Goal: Use online tool/utility: Utilize a website feature to perform a specific function

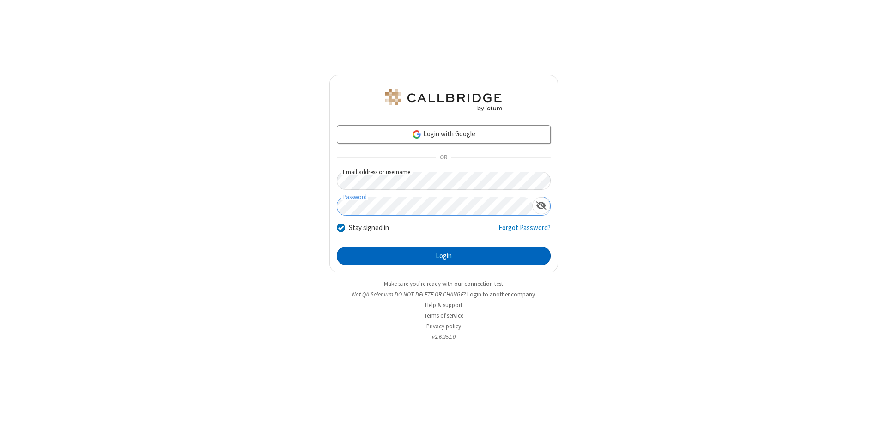
click at [444, 256] on button "Login" at bounding box center [444, 256] width 214 height 18
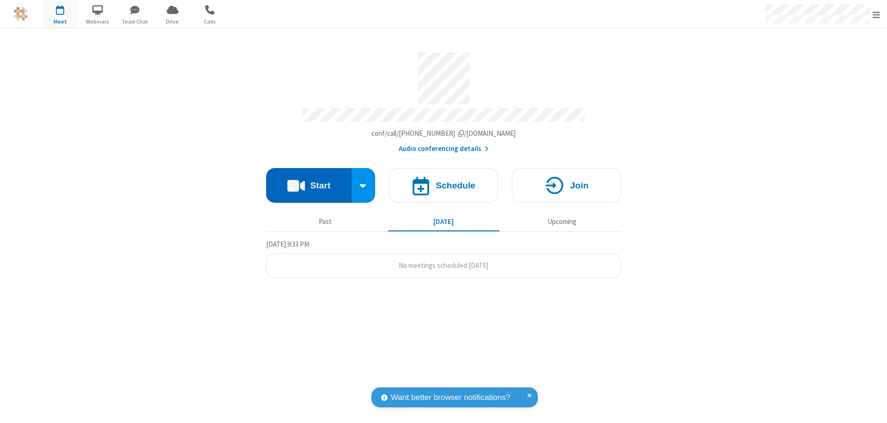
click at [309, 181] on button "Start" at bounding box center [308, 185] width 85 height 35
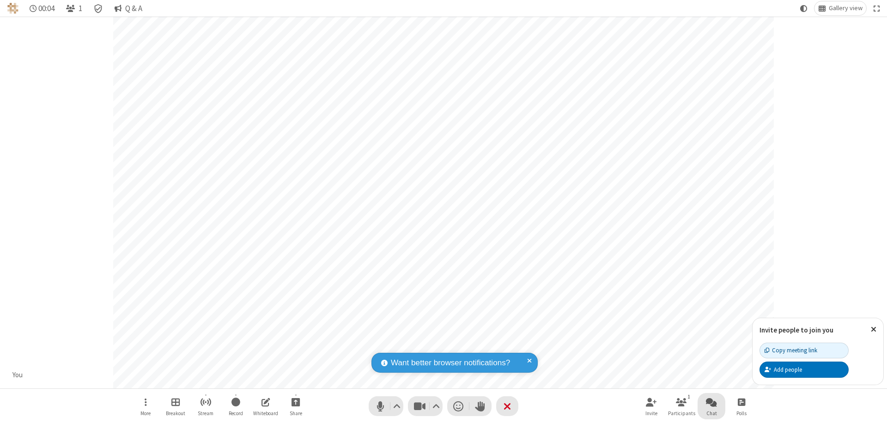
click at [712, 402] on span "Open chat" at bounding box center [711, 402] width 11 height 12
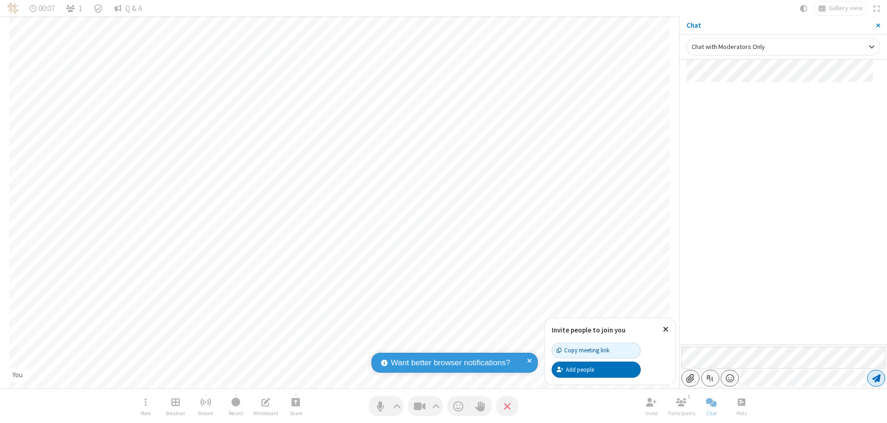
click at [876, 378] on span "Send message" at bounding box center [876, 378] width 8 height 9
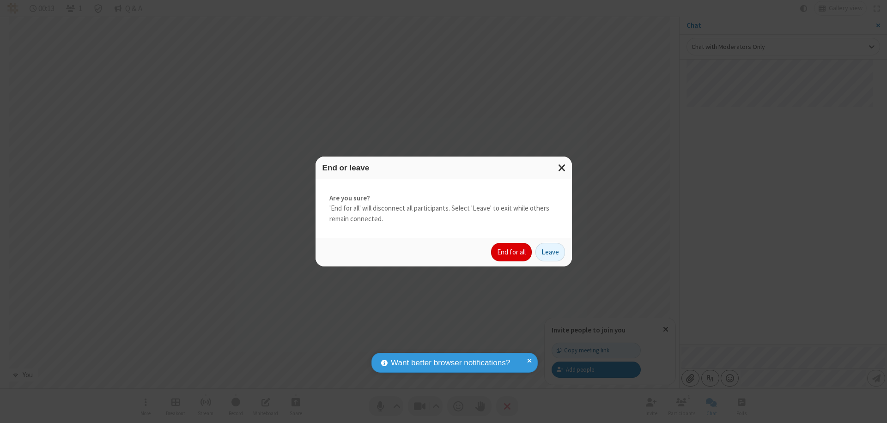
click at [512, 252] on button "End for all" at bounding box center [511, 252] width 41 height 18
